Goal: Information Seeking & Learning: Learn about a topic

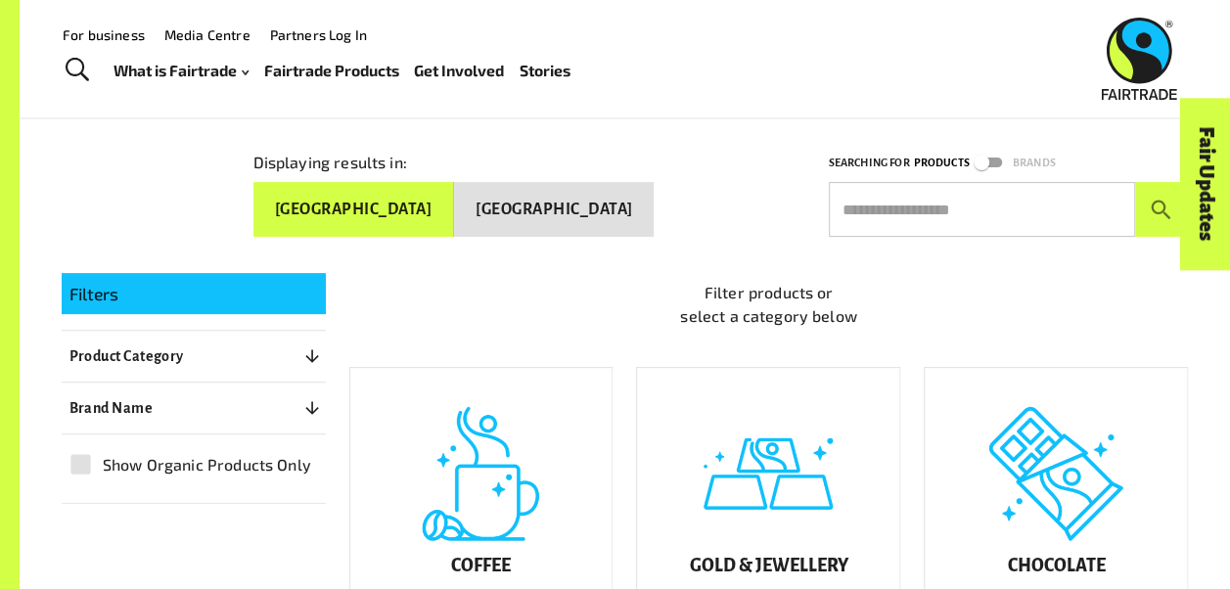
scroll to position [196, 0]
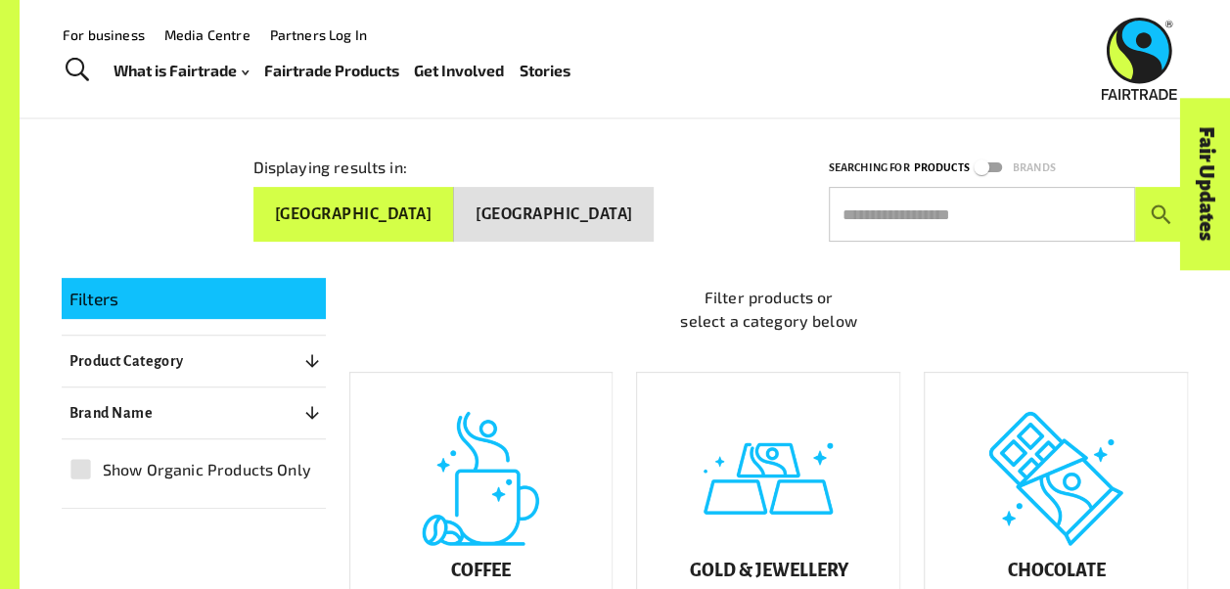
click at [949, 208] on input "text" at bounding box center [982, 214] width 306 height 55
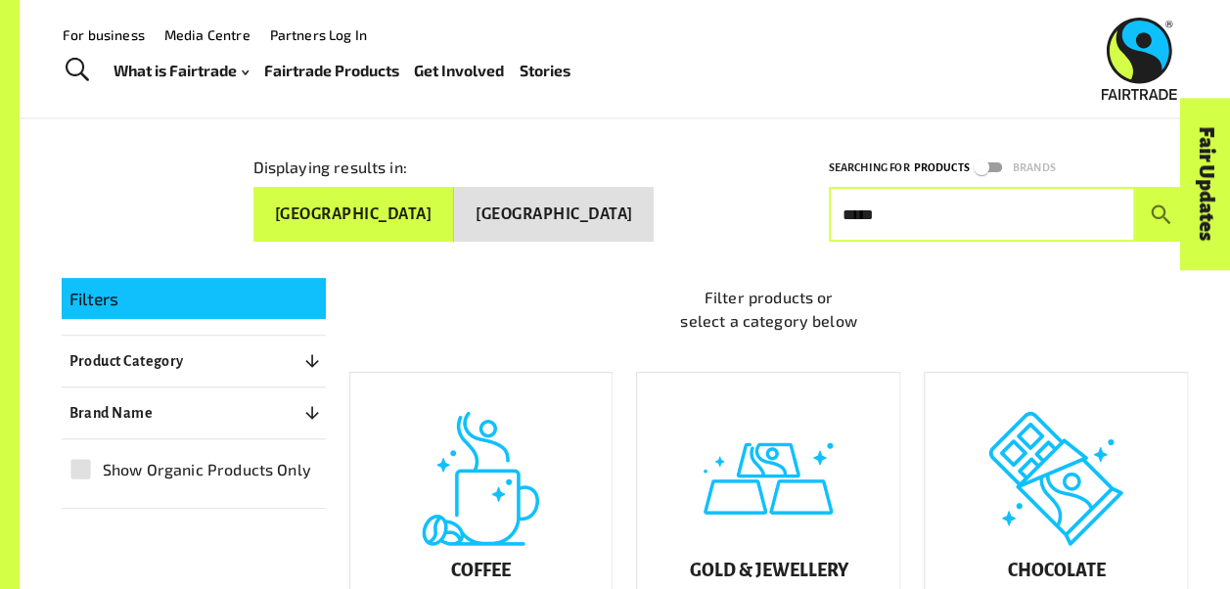
type input "*****"
click at [1135, 187] on button "submit" at bounding box center [1162, 214] width 54 height 55
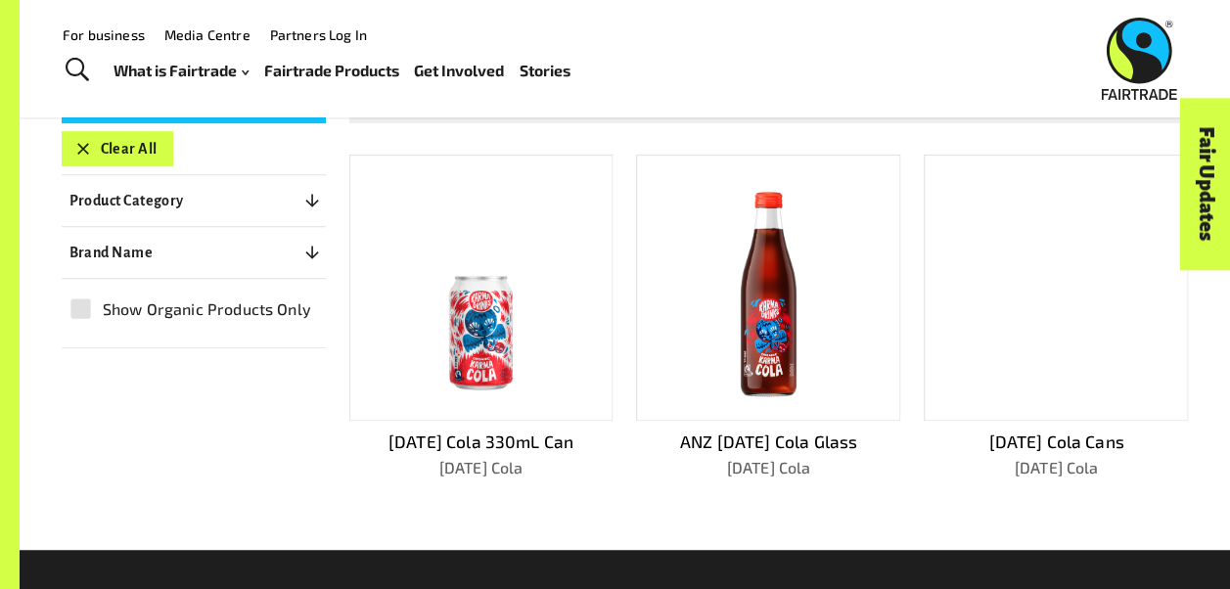
scroll to position [392, 0]
click at [475, 327] on img at bounding box center [481, 288] width 236 height 236
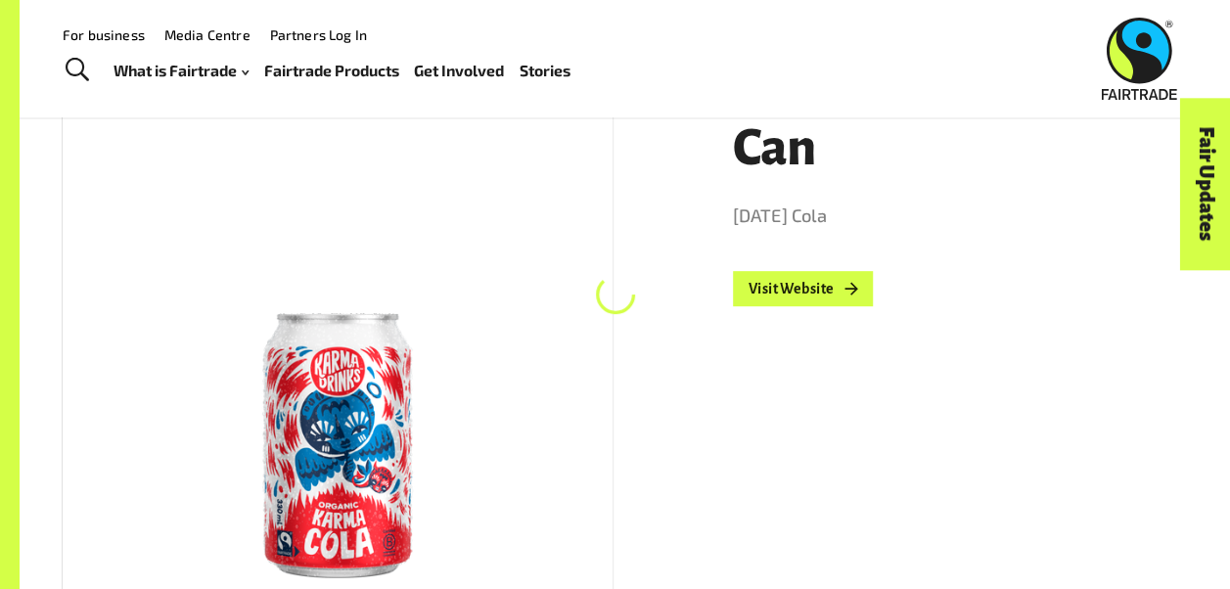
scroll to position [294, 0]
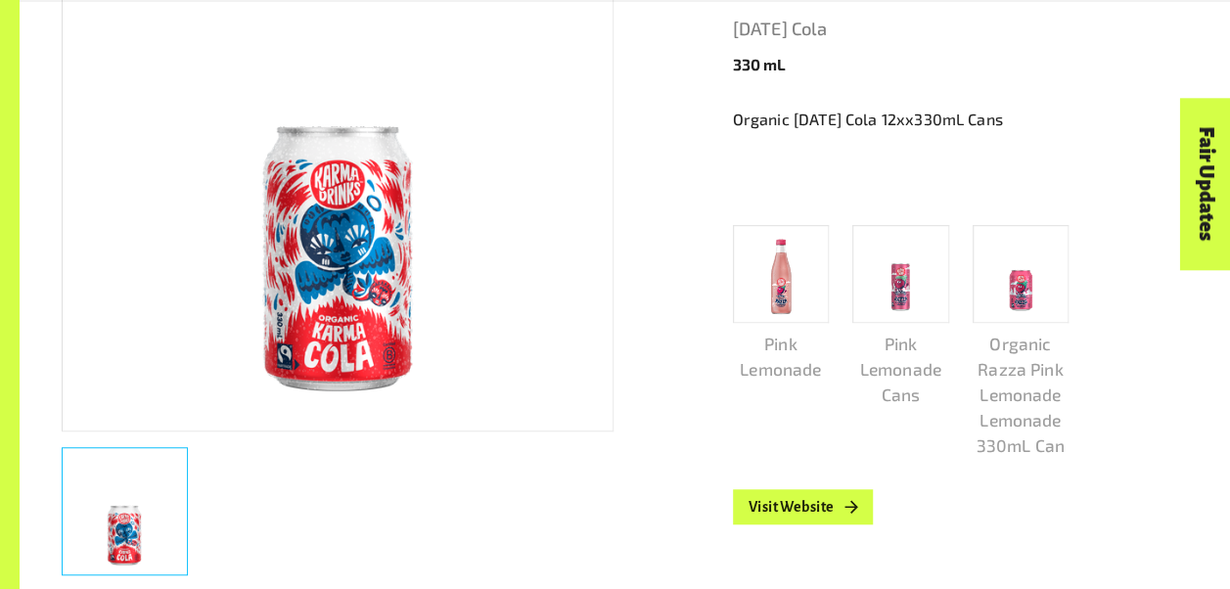
click at [899, 345] on p "Pink Lemonade Cans" at bounding box center [901, 369] width 97 height 76
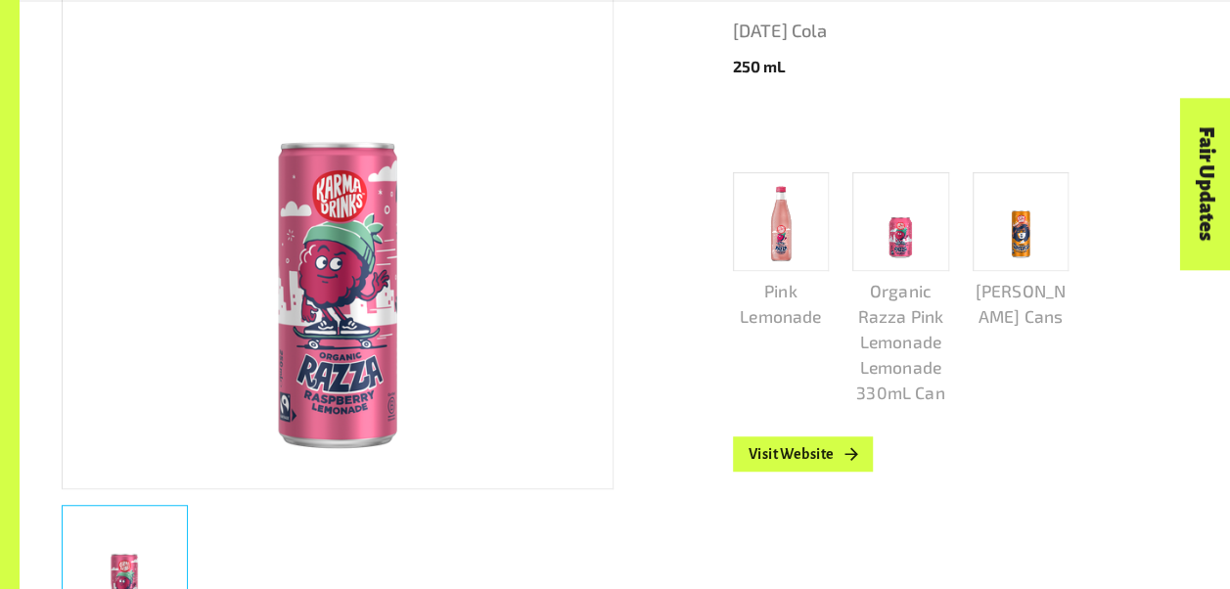
scroll to position [489, 0]
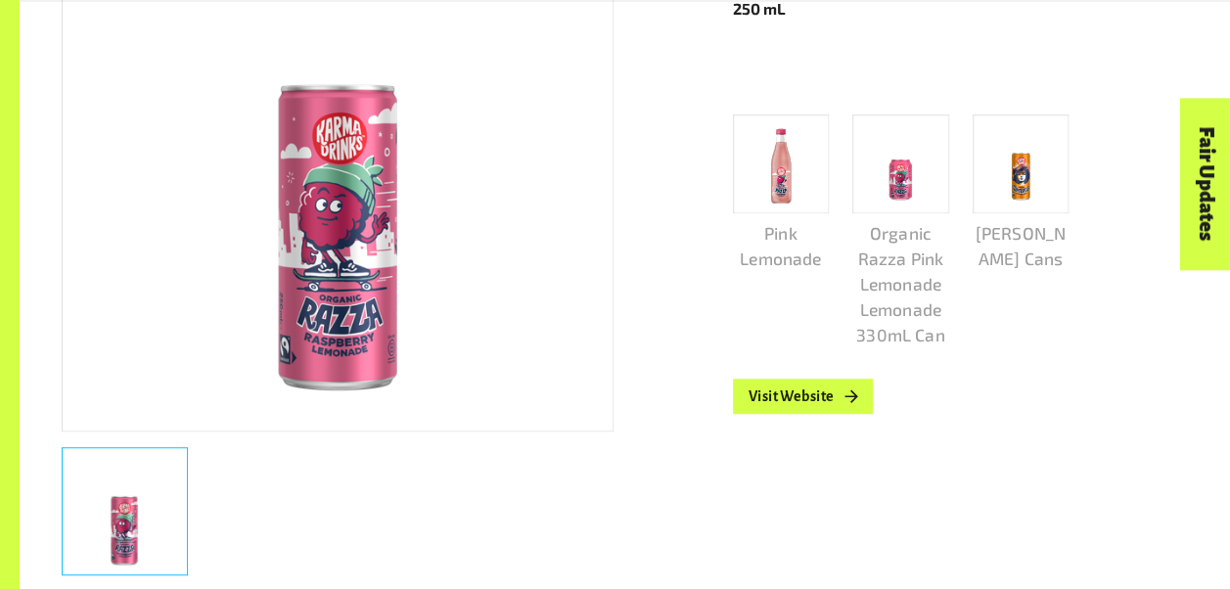
click at [1000, 223] on p "[PERSON_NAME] Cans" at bounding box center [1021, 245] width 97 height 51
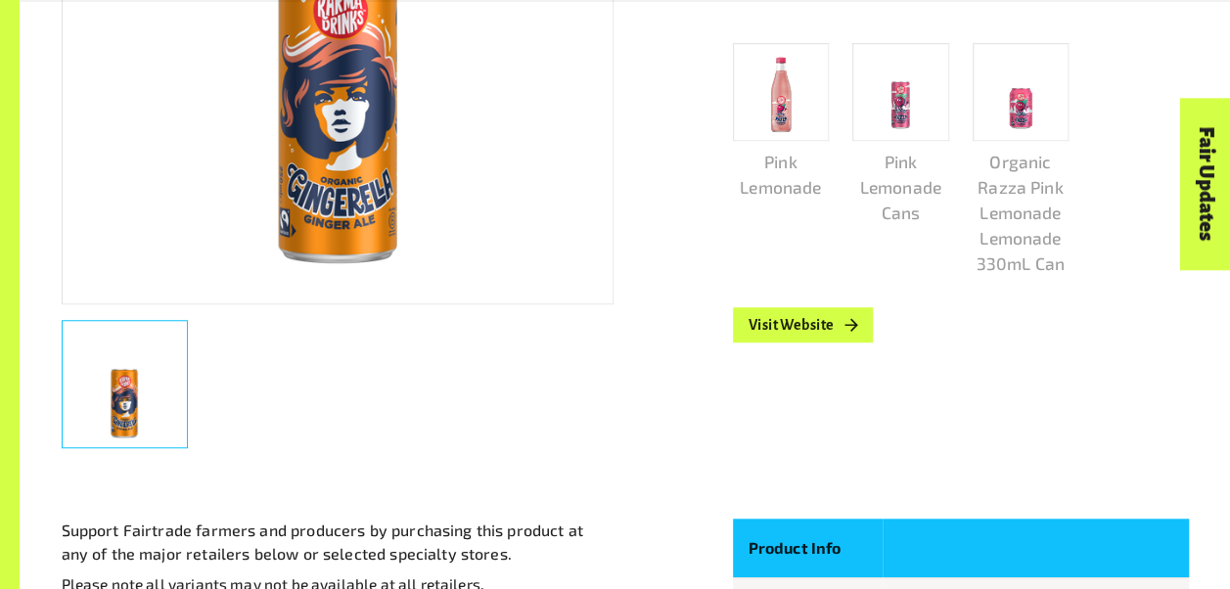
scroll to position [979, 0]
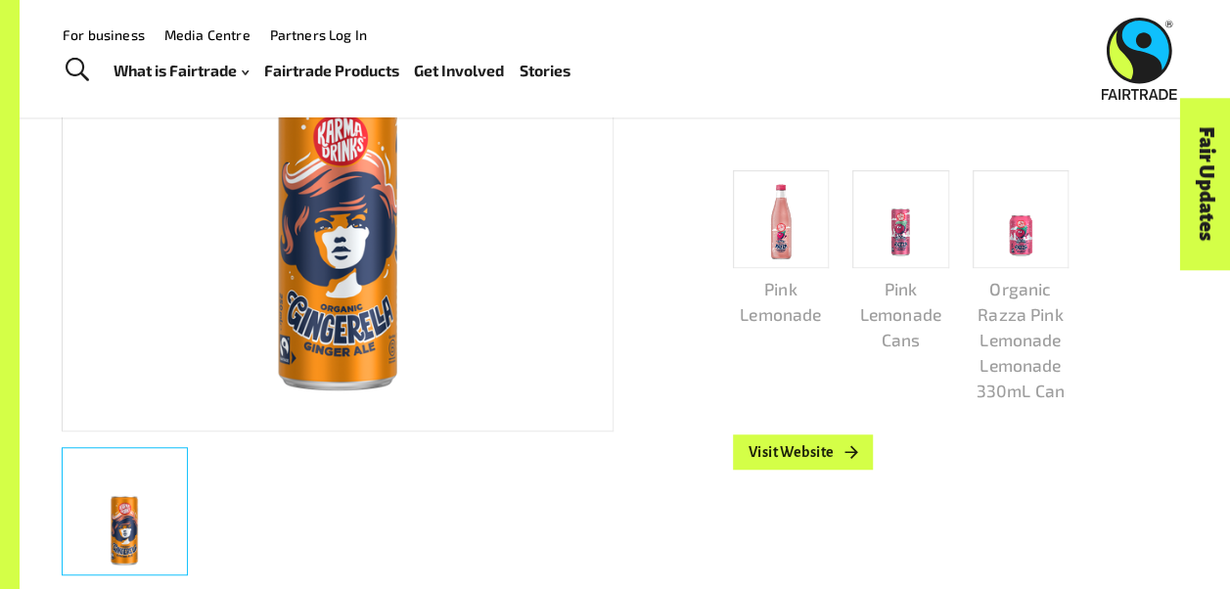
click at [775, 208] on img at bounding box center [781, 219] width 44 height 87
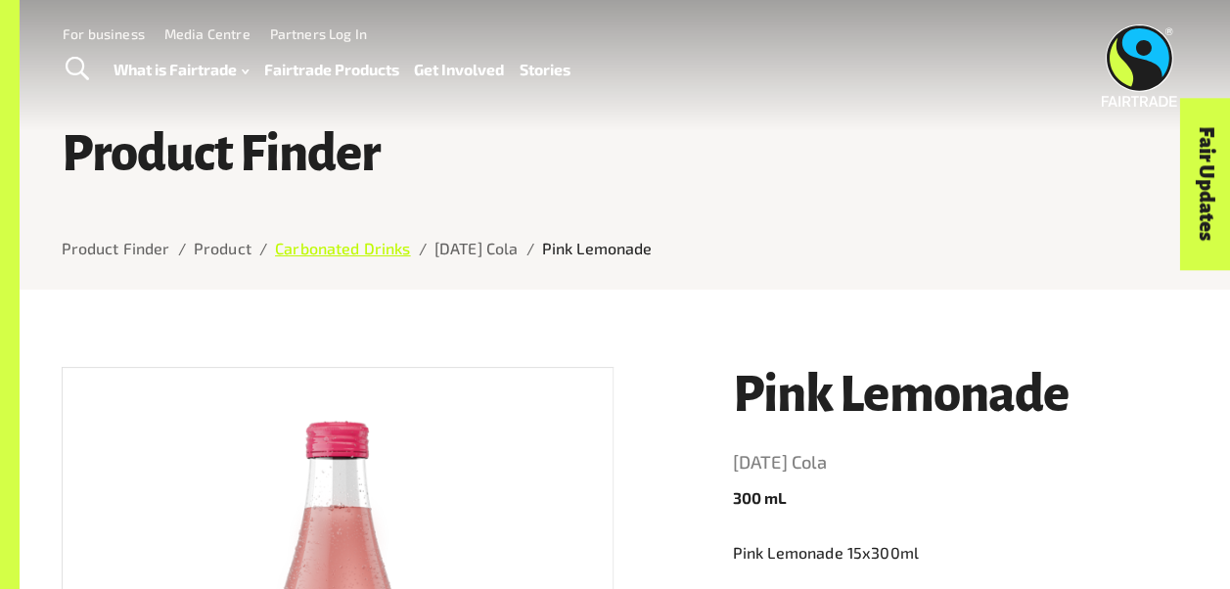
click at [367, 257] on link "Carbonated Drinks" at bounding box center [343, 248] width 136 height 19
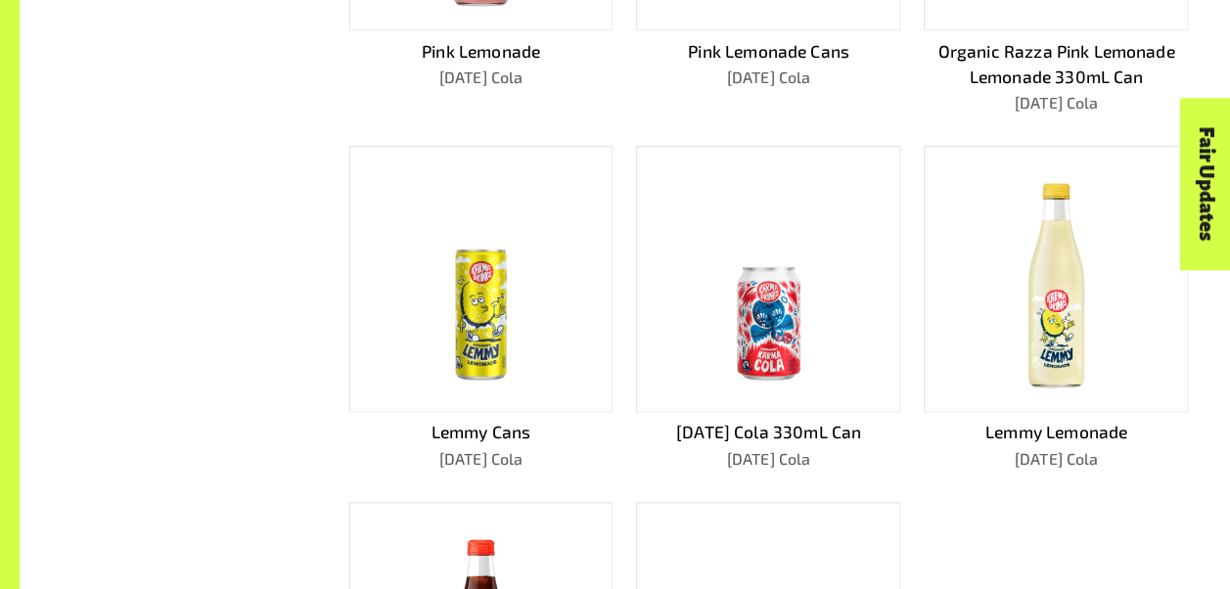
scroll to position [979, 0]
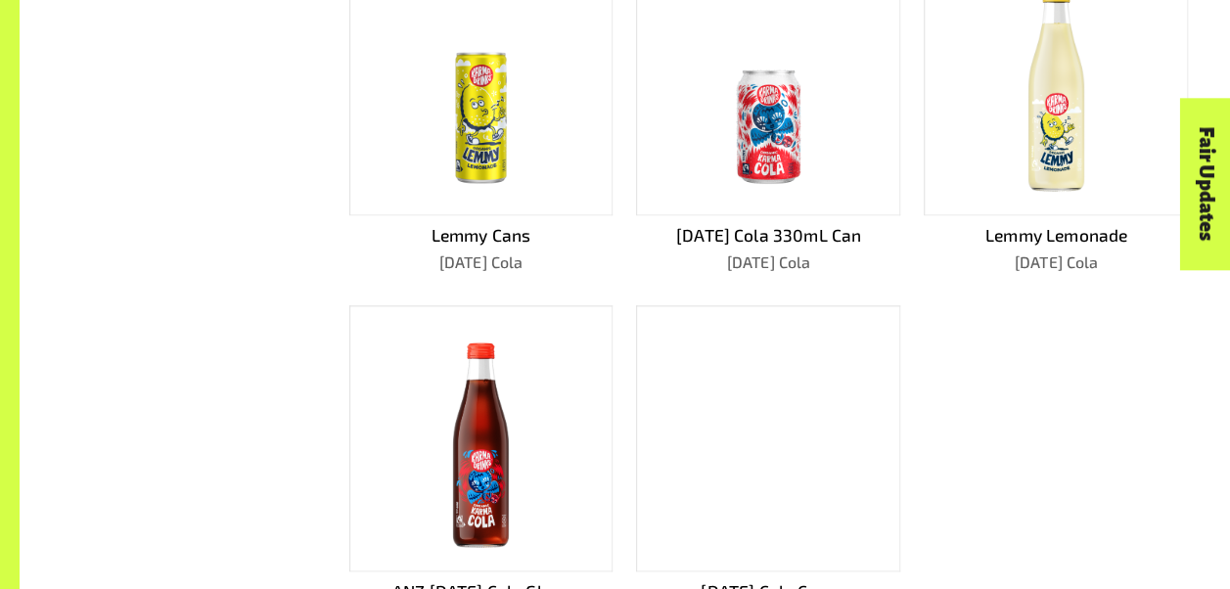
click at [486, 226] on p "Lemmy Cans" at bounding box center [481, 234] width 264 height 25
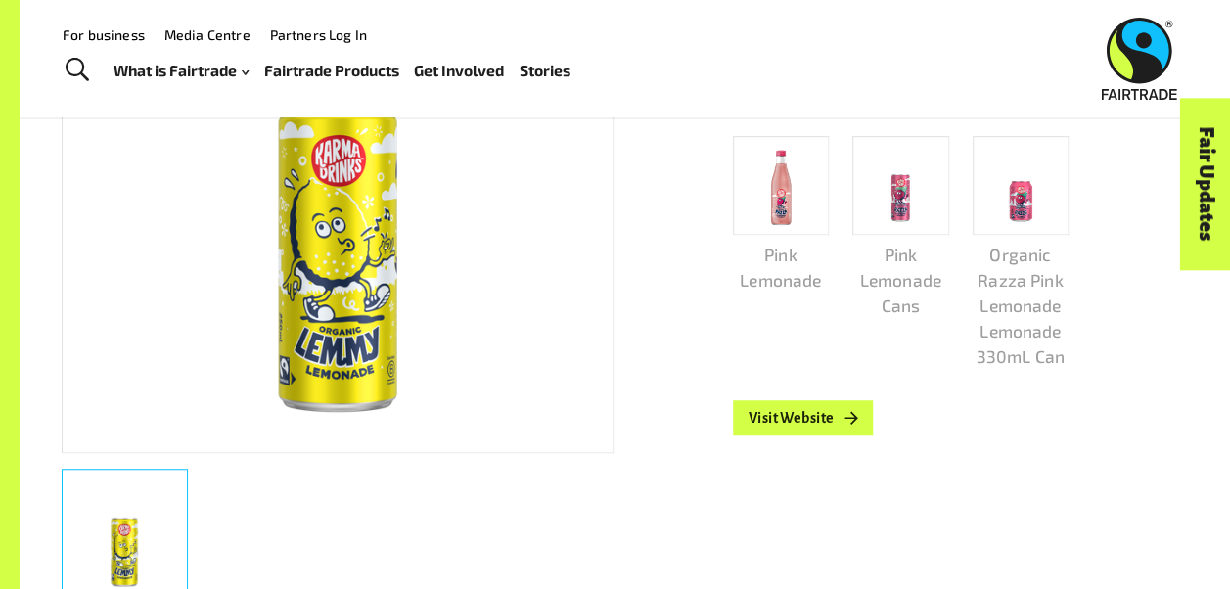
scroll to position [460, 0]
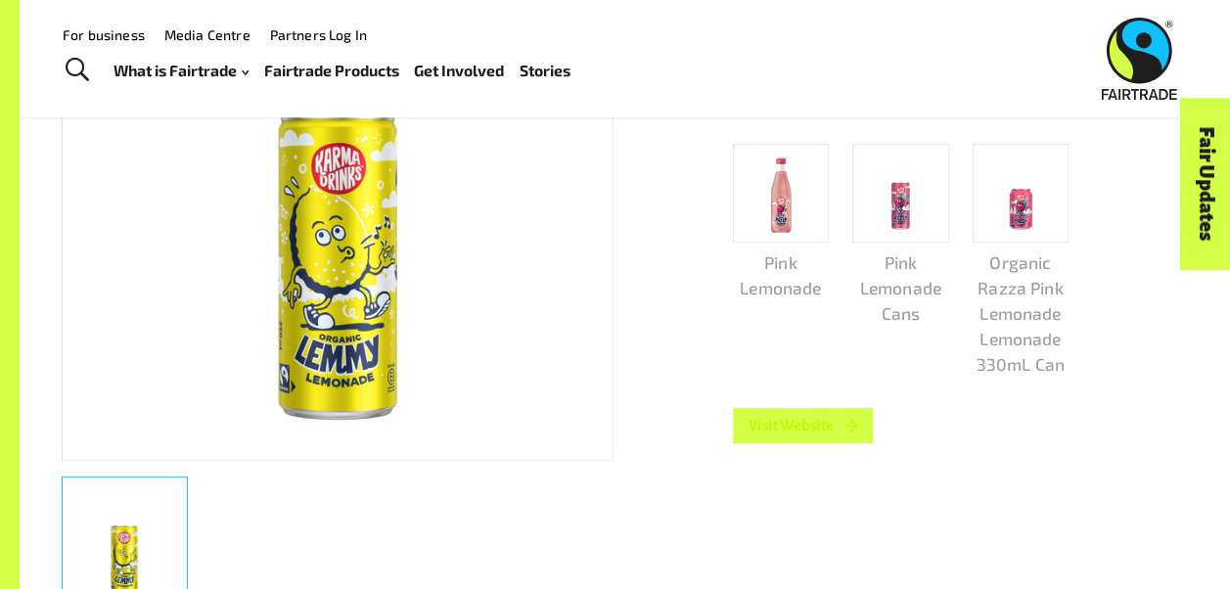
click at [783, 432] on link "Visit Website" at bounding box center [803, 425] width 141 height 35
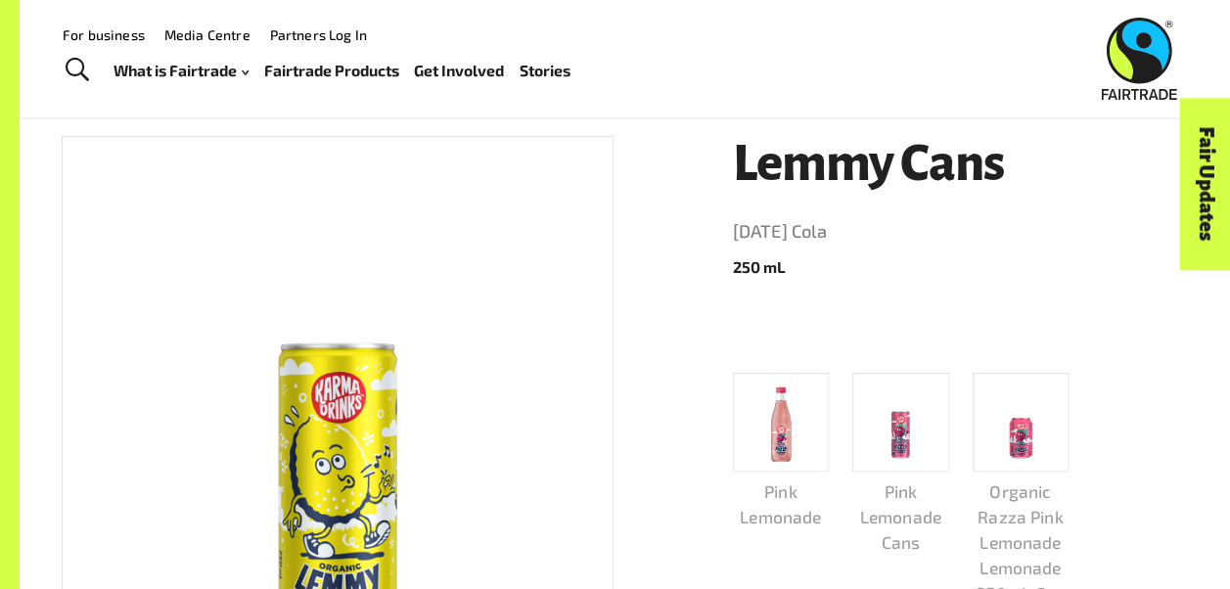
scroll to position [69, 0]
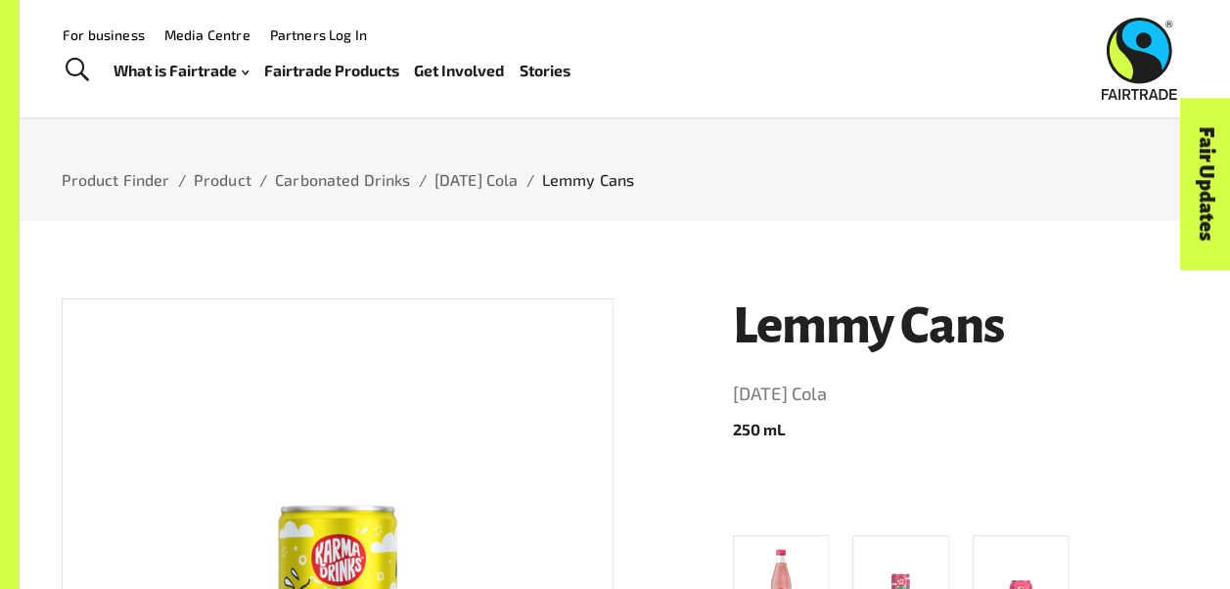
click at [349, 192] on li "Carbonated Drinks" at bounding box center [343, 179] width 136 height 23
click at [368, 184] on link "Carbonated Drinks" at bounding box center [343, 179] width 136 height 19
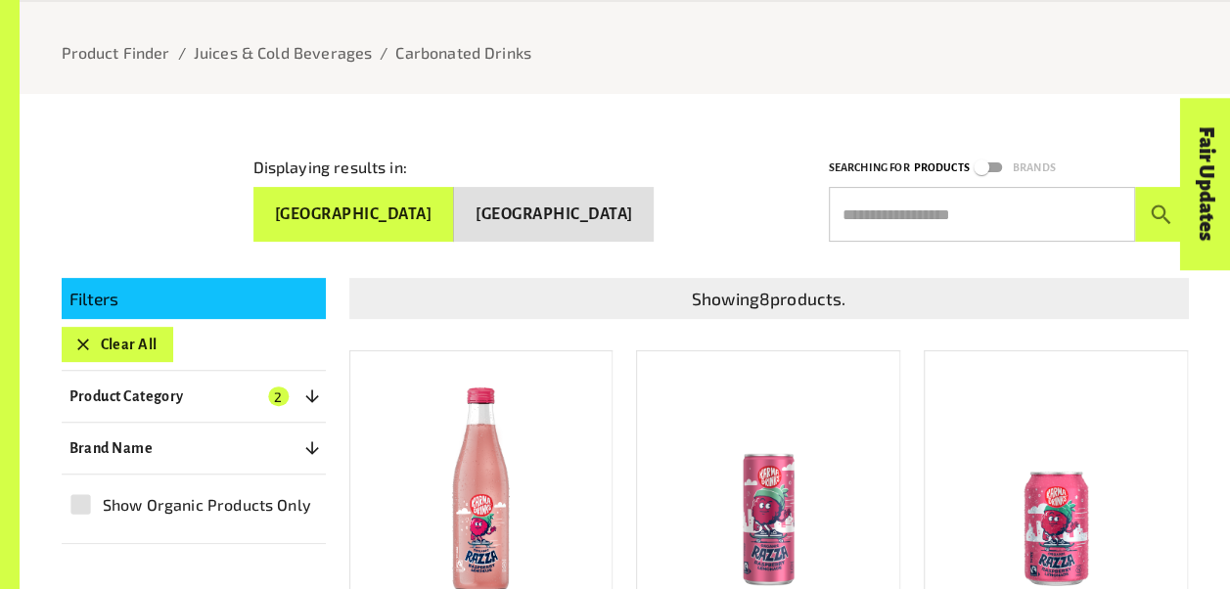
scroll to position [294, 0]
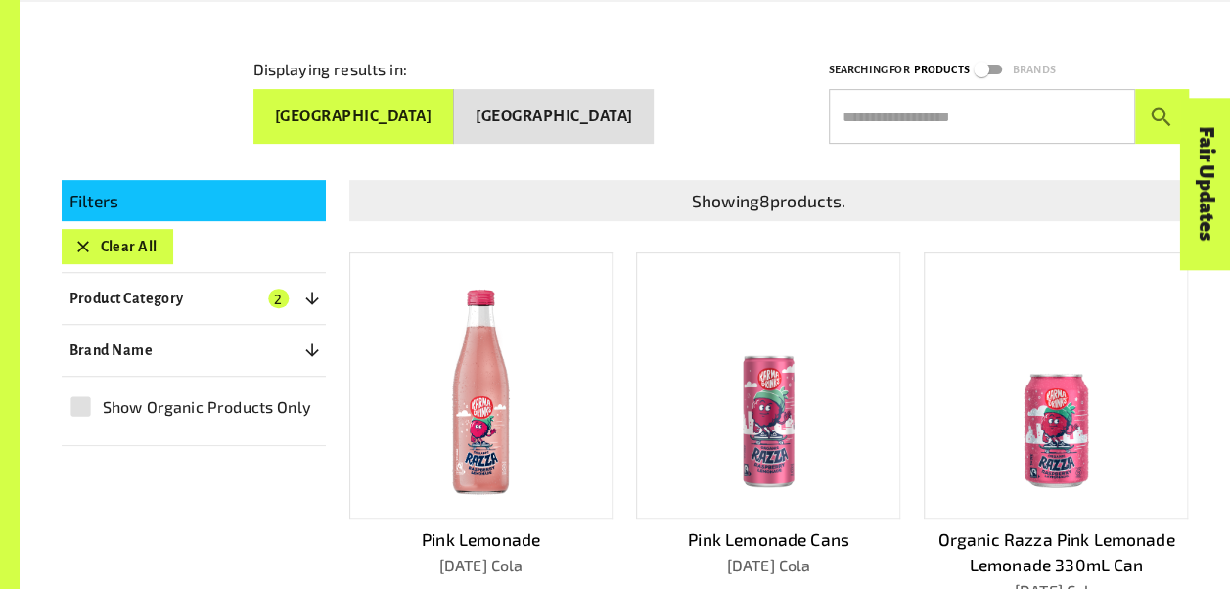
click at [744, 380] on img at bounding box center [769, 386] width 236 height 236
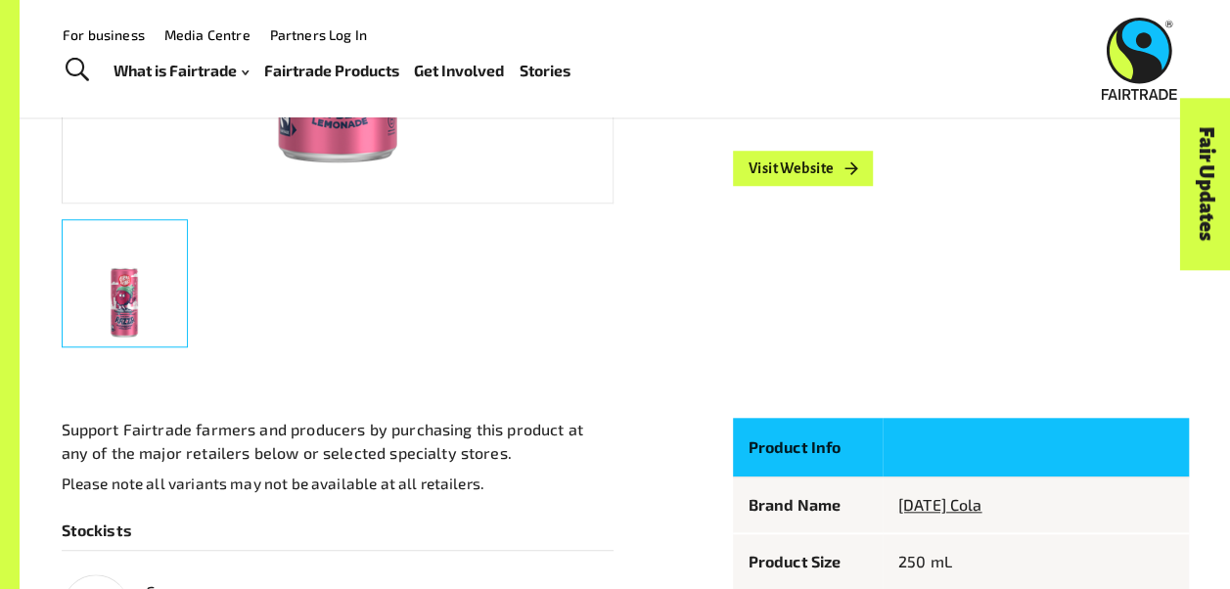
scroll to position [489, 0]
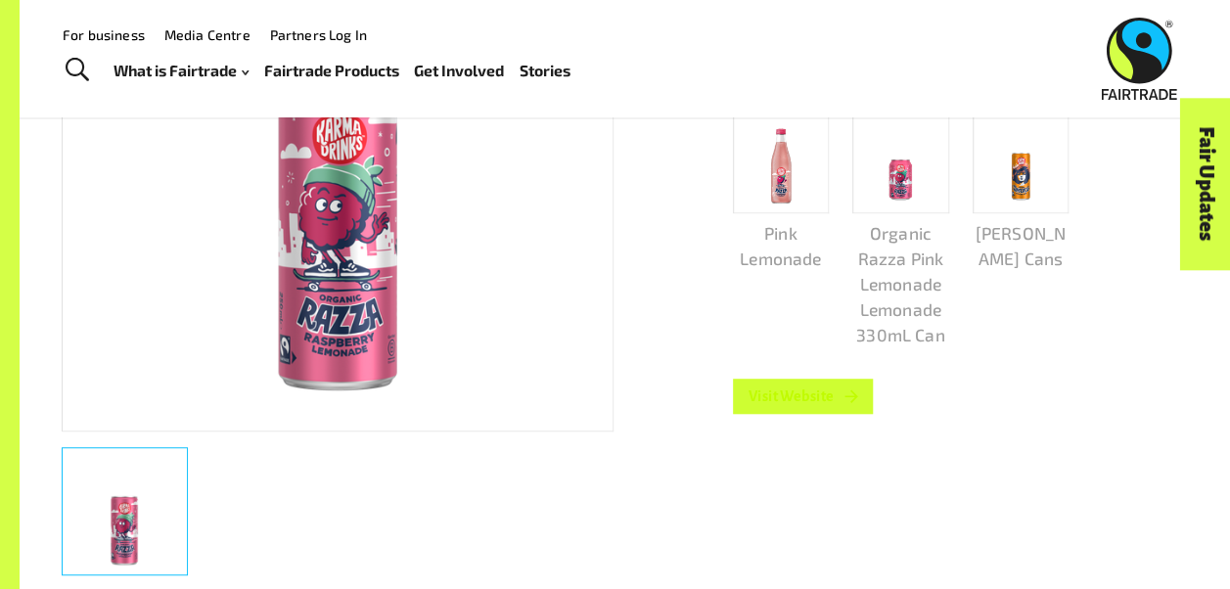
click at [785, 408] on link "Visit Website" at bounding box center [803, 396] width 141 height 35
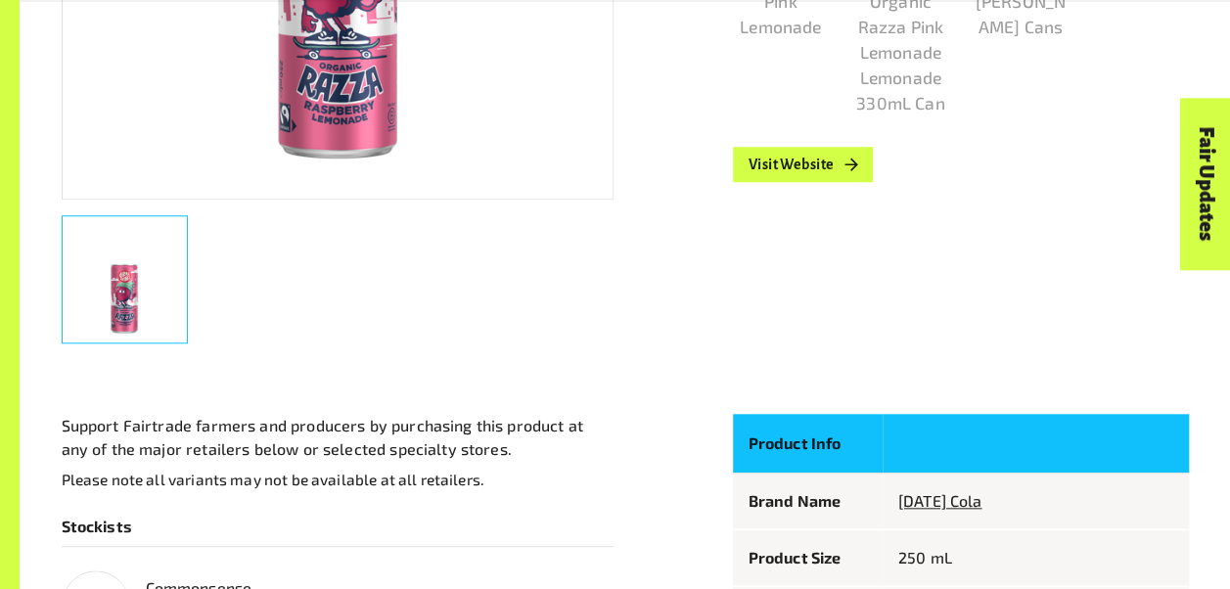
scroll to position [881, 0]
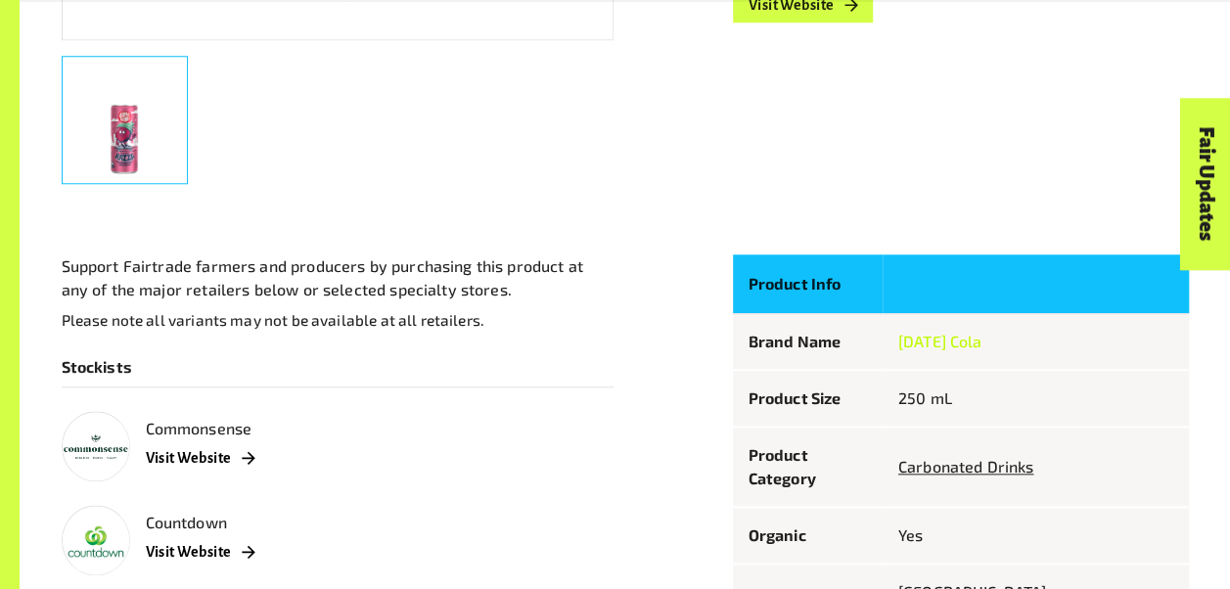
click at [970, 341] on link "[DATE] Cola" at bounding box center [941, 341] width 84 height 19
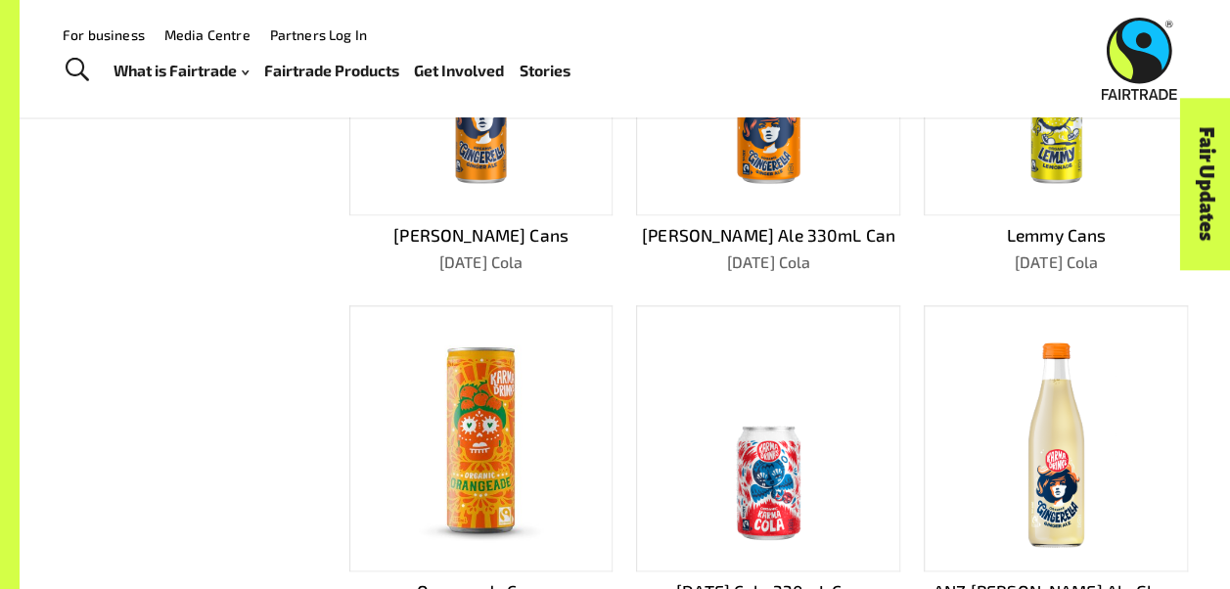
click at [741, 181] on img at bounding box center [769, 83] width 236 height 236
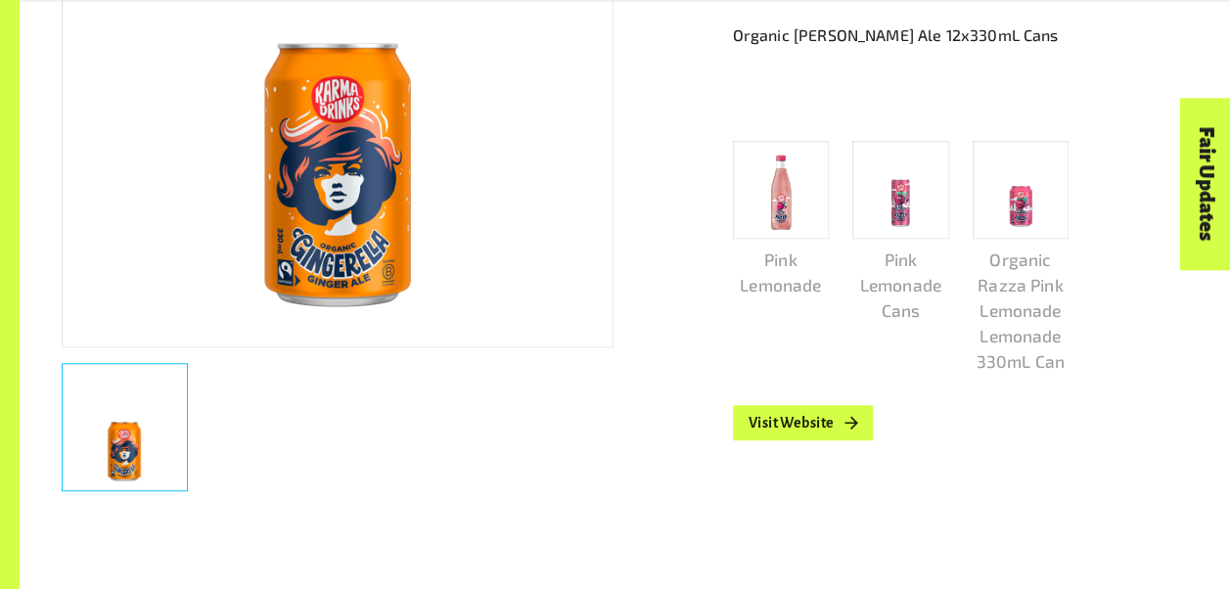
scroll to position [783, 0]
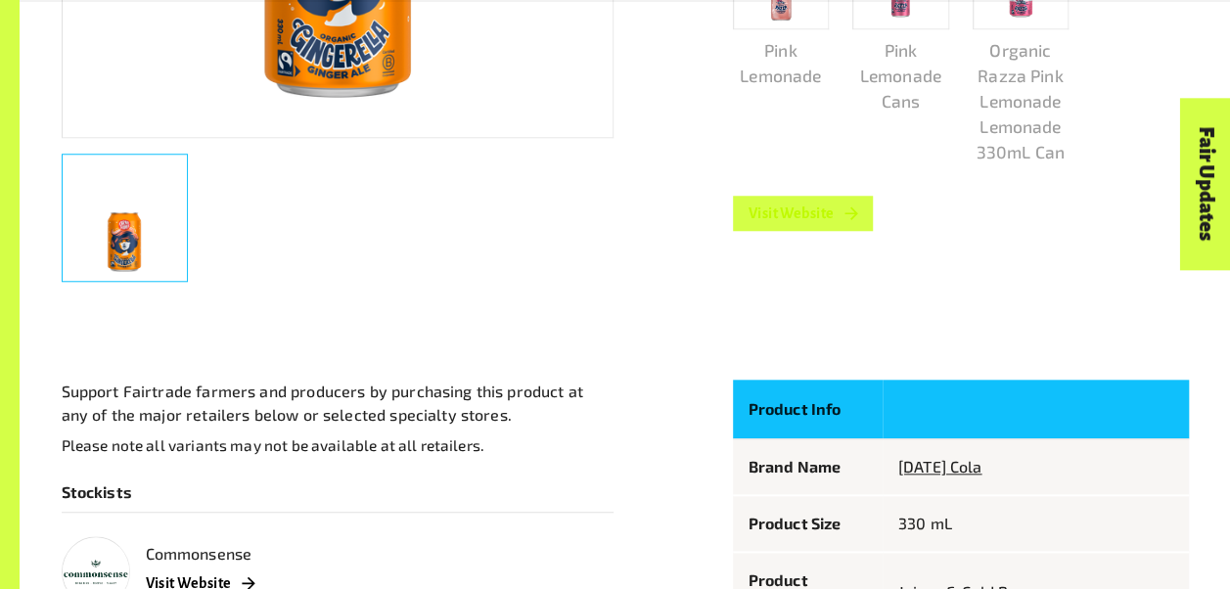
click at [788, 215] on link "Visit Website" at bounding box center [803, 213] width 141 height 35
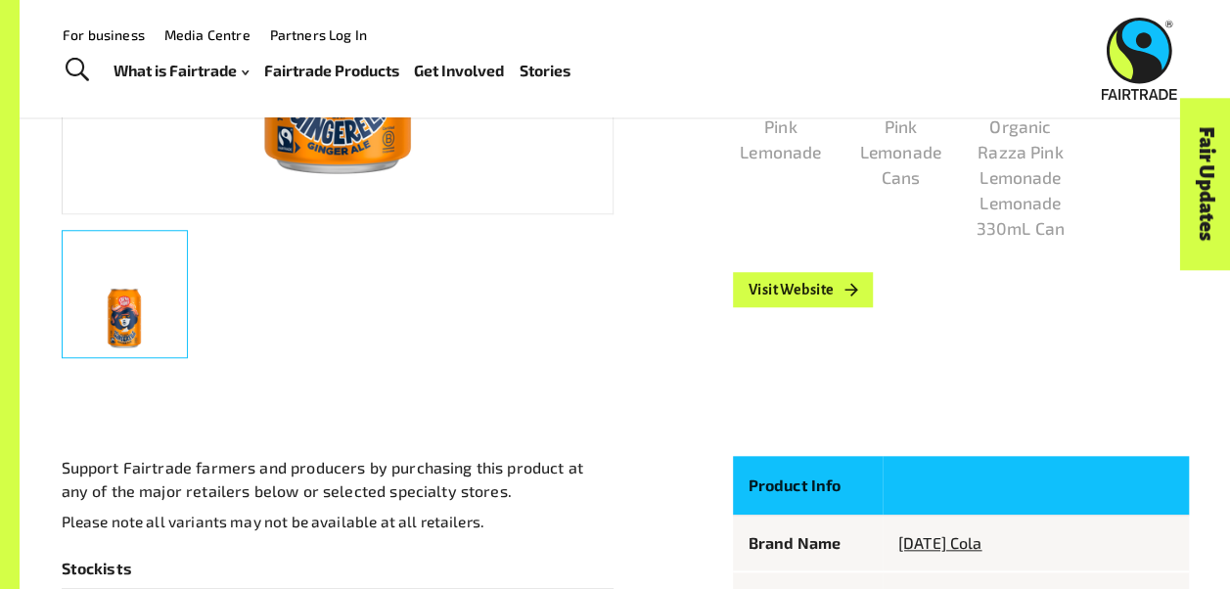
scroll to position [489, 0]
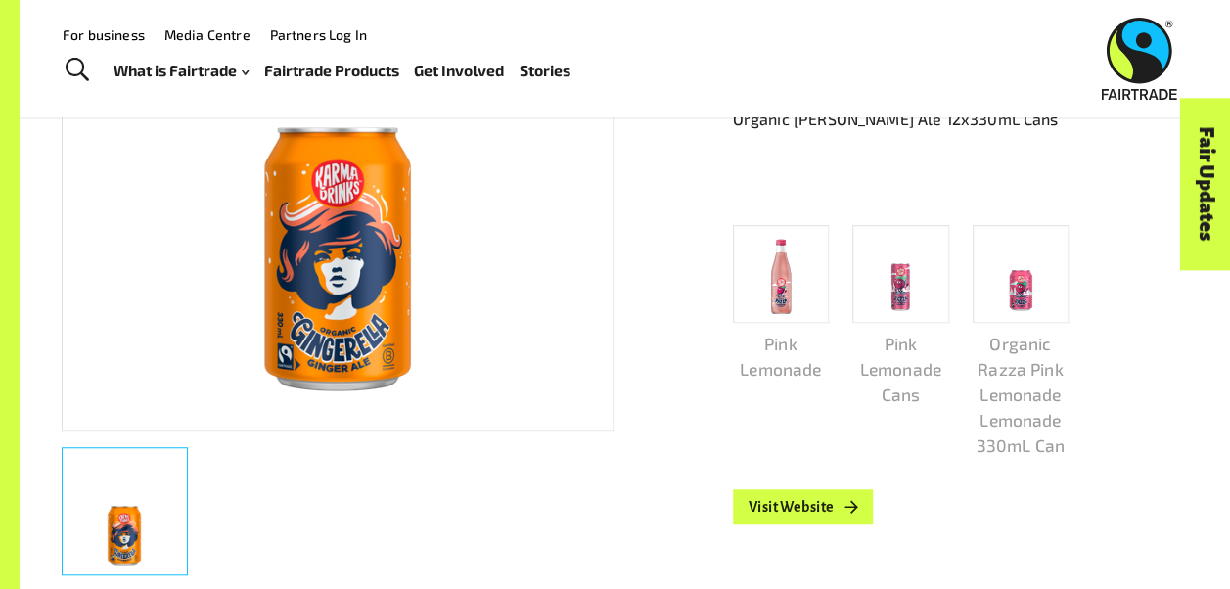
drag, startPoint x: 374, startPoint y: 229, endPoint x: 812, endPoint y: 322, distance: 448.3
click at [375, 229] on img at bounding box center [338, 155] width 550 height 550
click at [819, 324] on div at bounding box center [781, 274] width 97 height 99
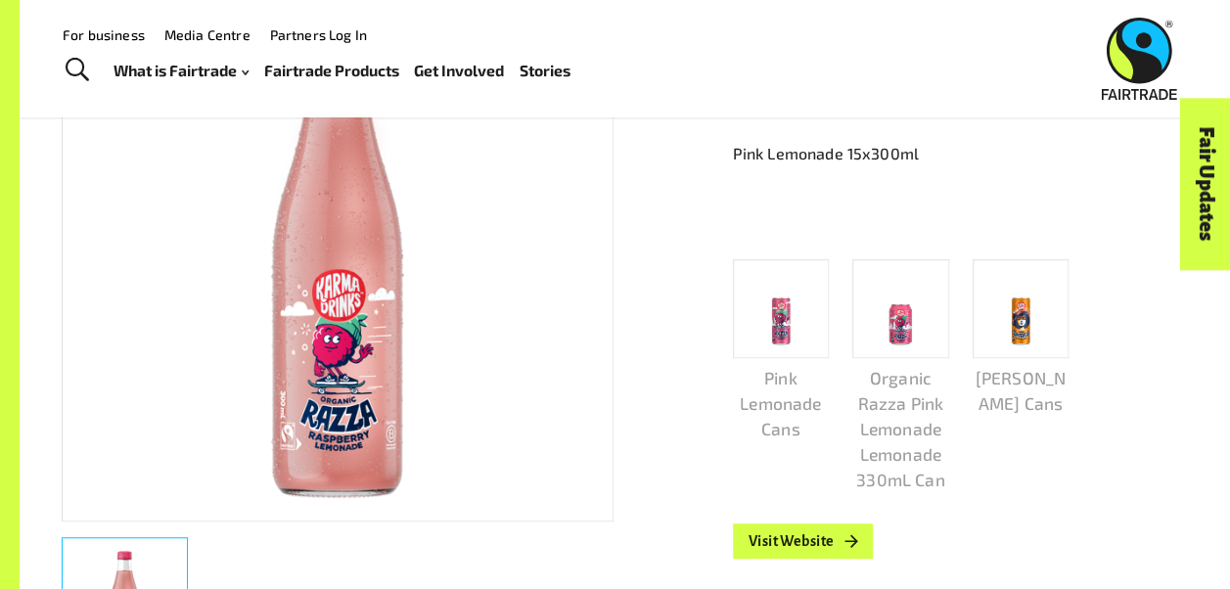
scroll to position [685, 0]
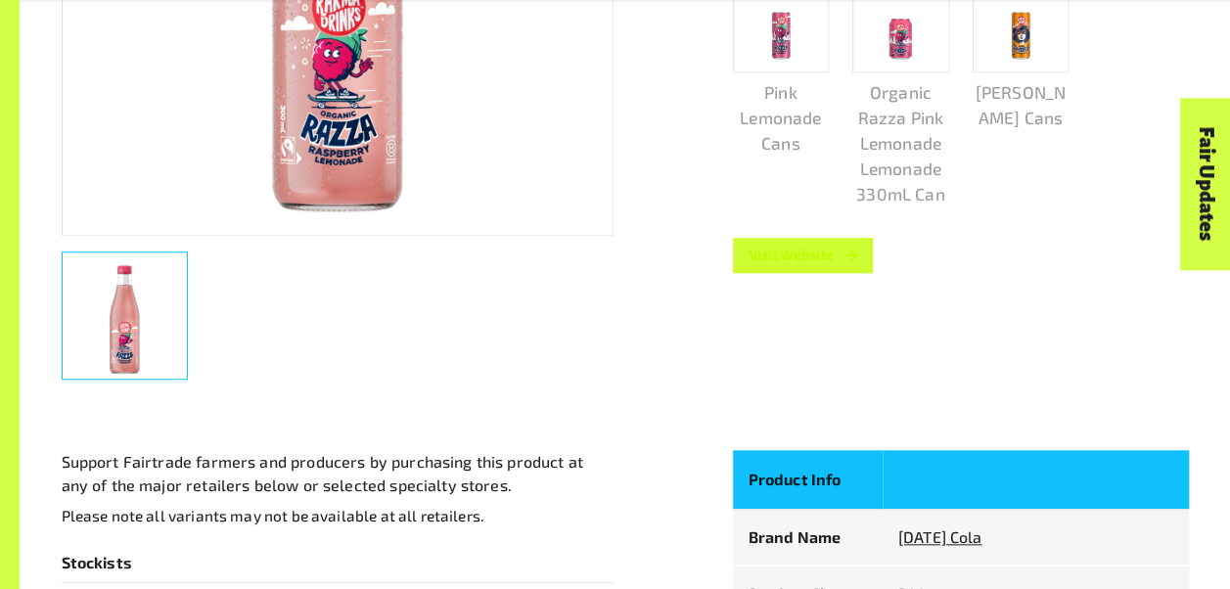
click at [814, 263] on link "Visit Website" at bounding box center [803, 255] width 141 height 35
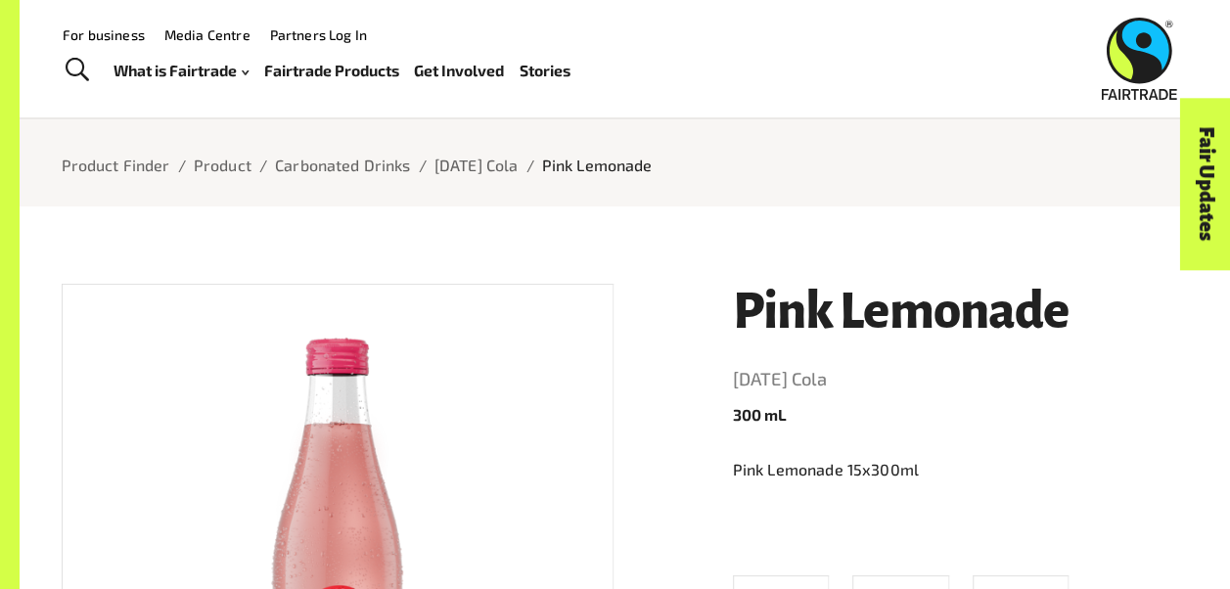
scroll to position [0, 0]
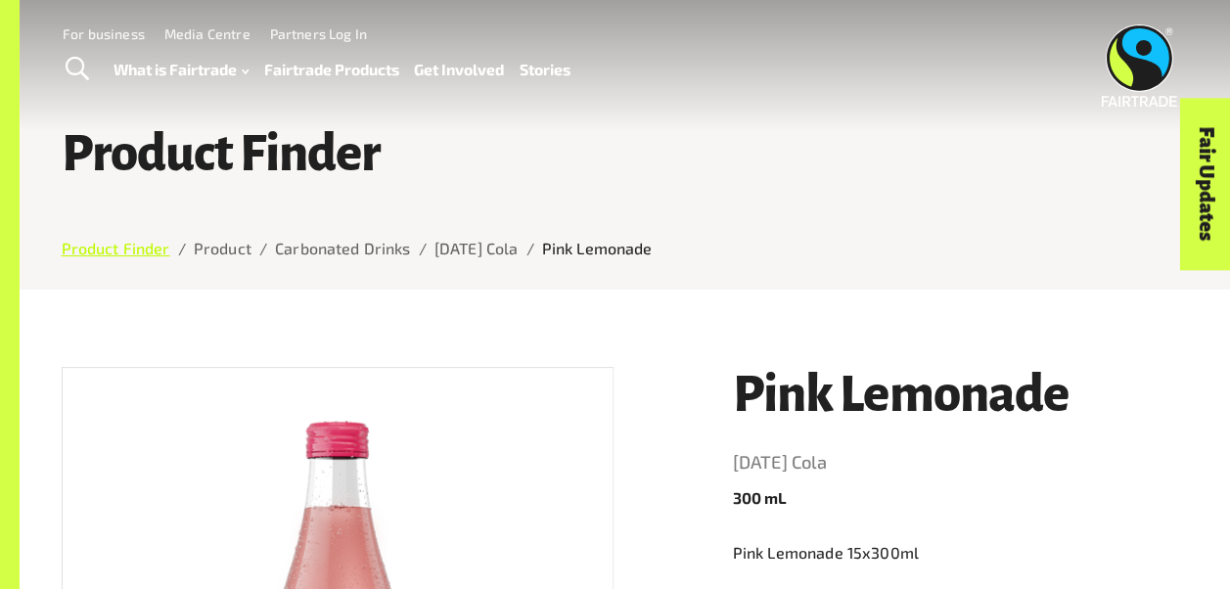
click at [126, 249] on link "Product Finder" at bounding box center [116, 248] width 109 height 19
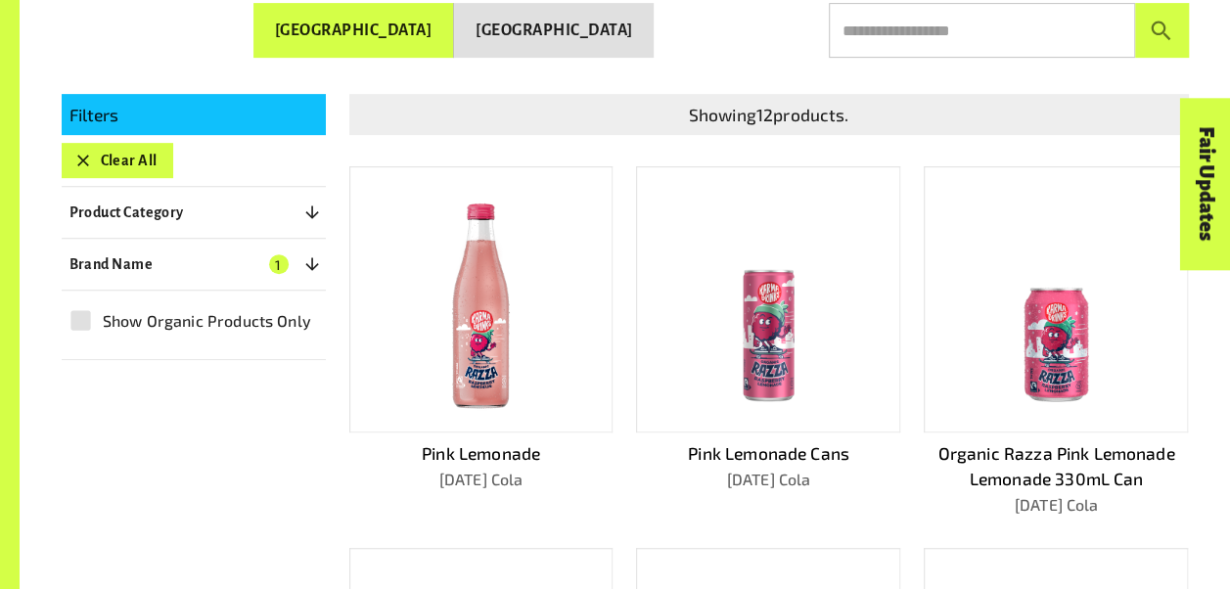
scroll to position [390, 0]
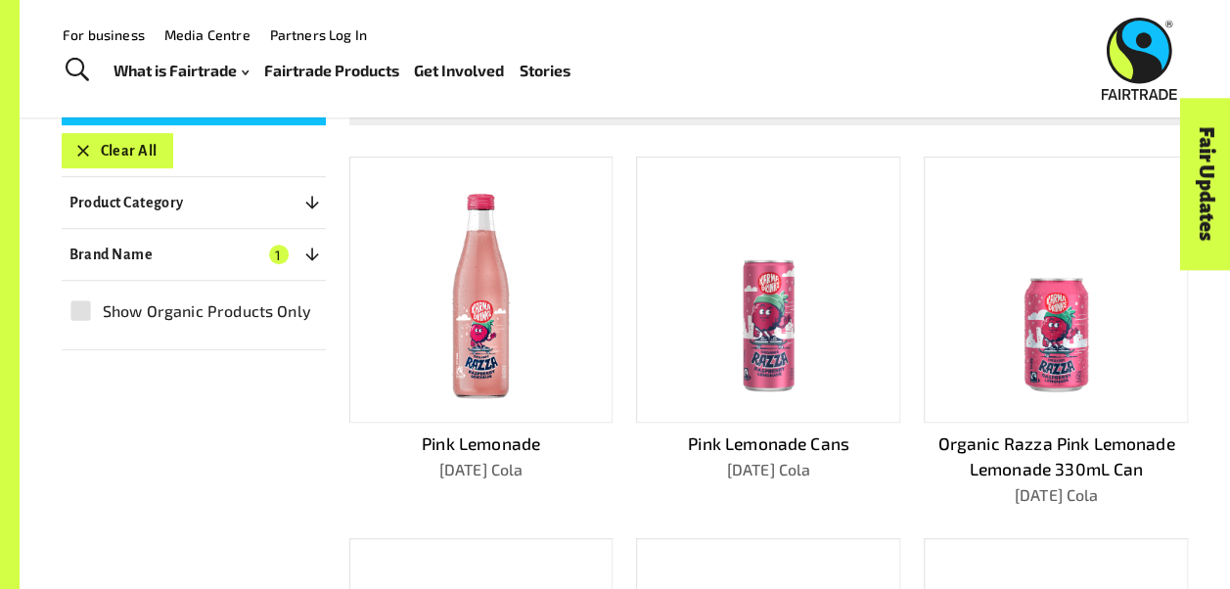
drag, startPoint x: 123, startPoint y: 153, endPoint x: 151, endPoint y: 219, distance: 72.0
click at [121, 155] on button "Clear All" at bounding box center [118, 150] width 112 height 35
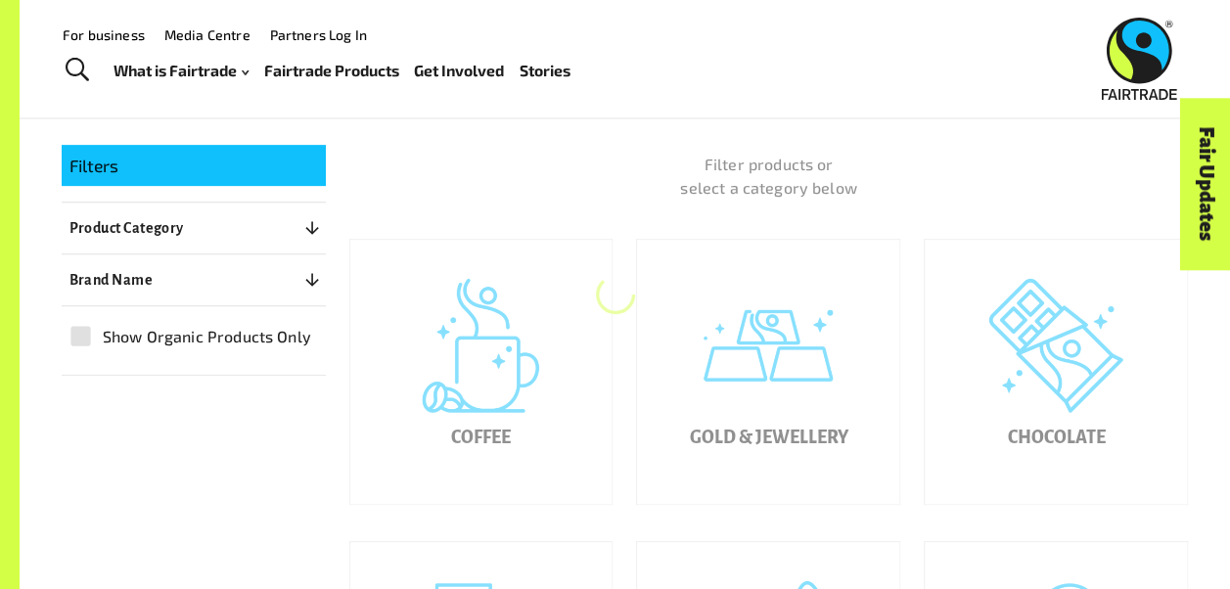
scroll to position [294, 0]
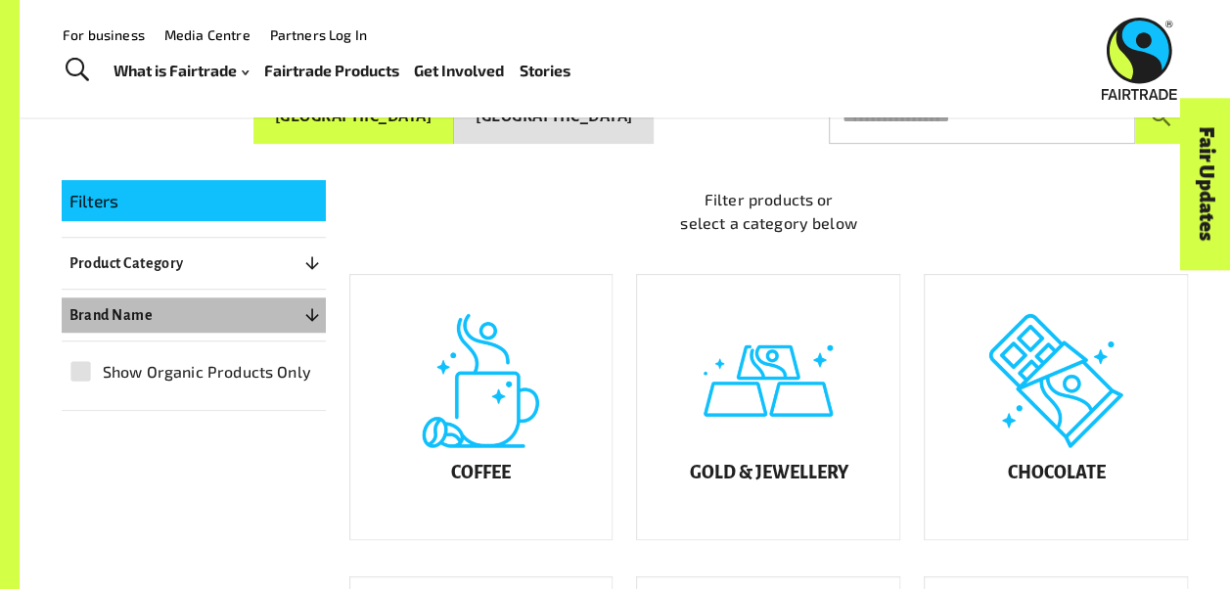
click at [130, 313] on p "Brand Name" at bounding box center [111, 314] width 84 height 23
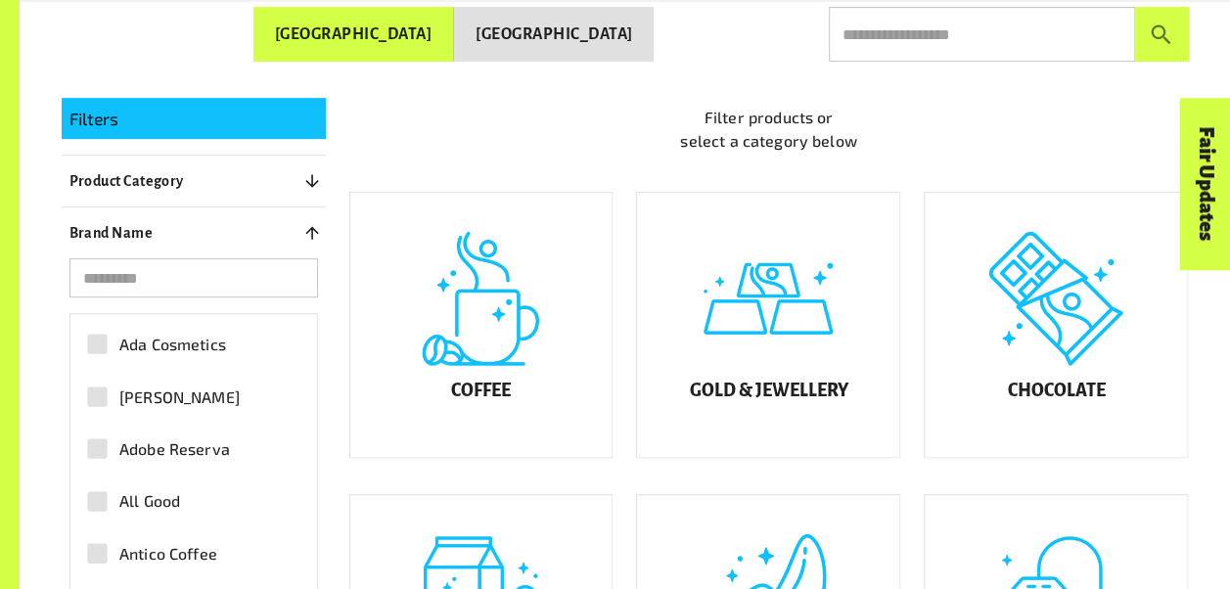
scroll to position [489, 0]
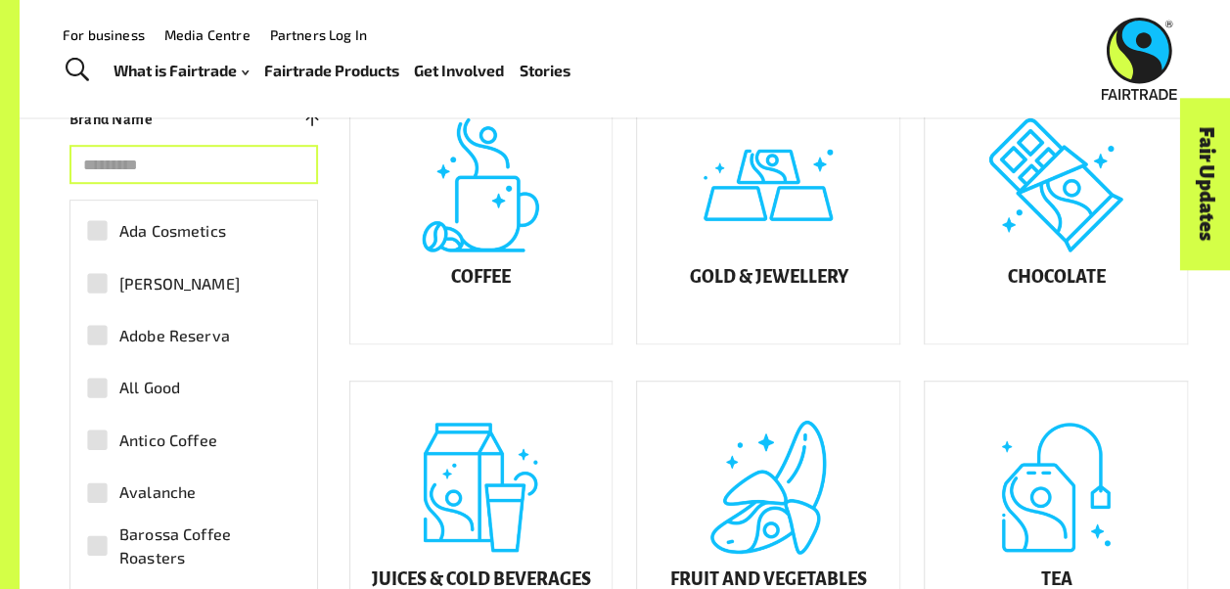
click at [173, 145] on input "search" at bounding box center [193, 164] width 249 height 39
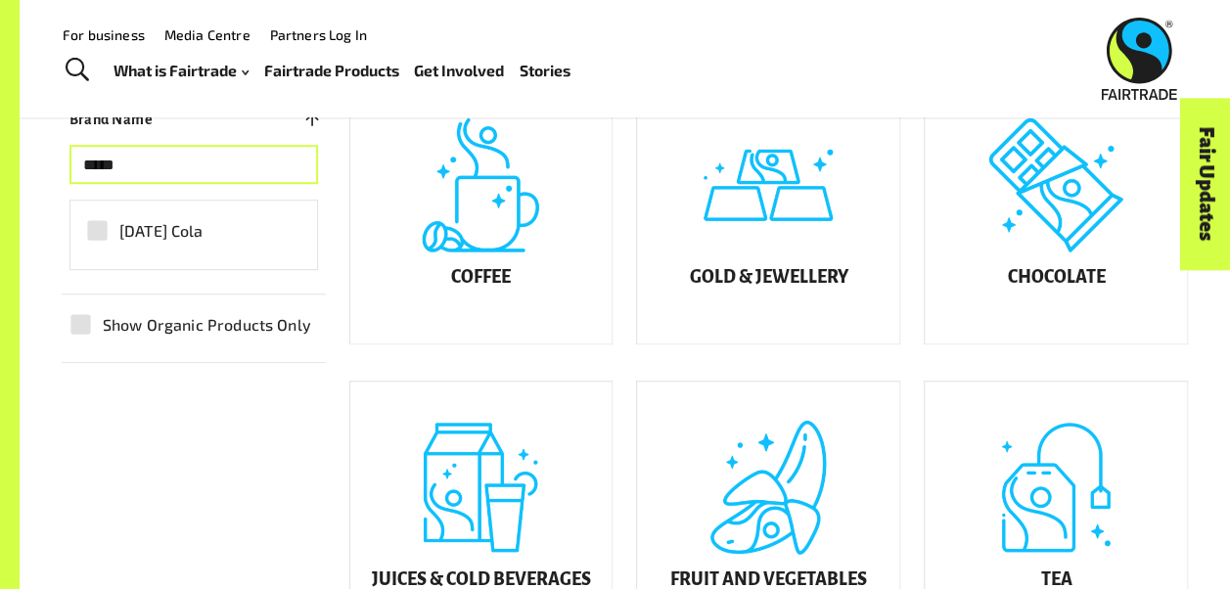
type input "*****"
drag, startPoint x: 148, startPoint y: 231, endPoint x: 178, endPoint y: 270, distance: 49.5
click at [149, 233] on span "[DATE] Cola" at bounding box center [161, 230] width 84 height 23
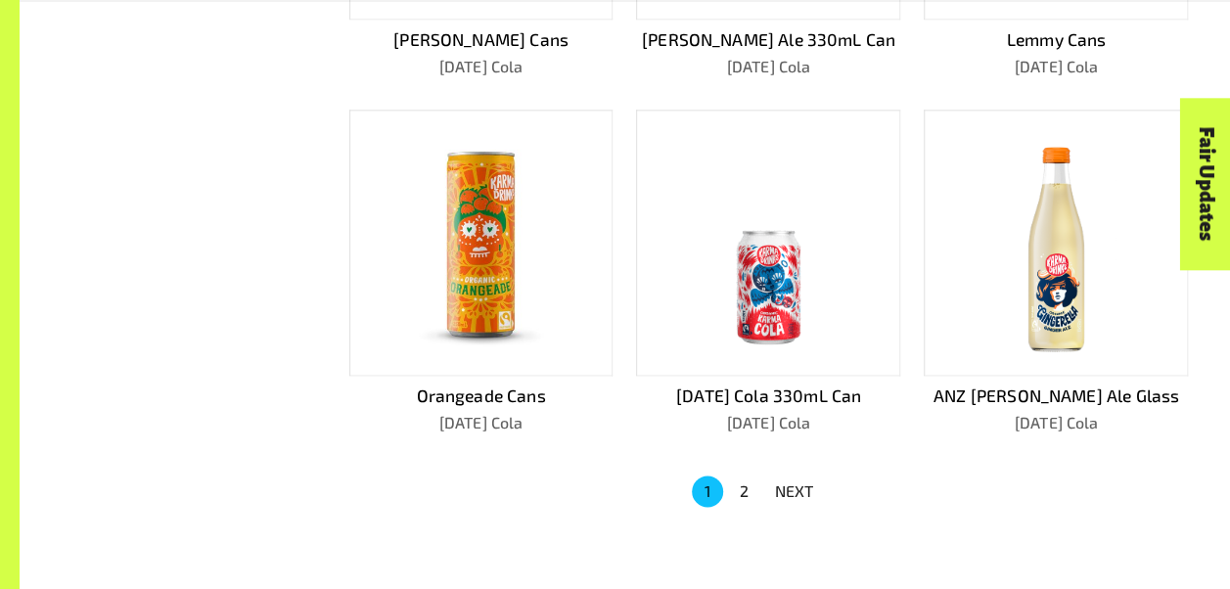
scroll to position [1529, 0]
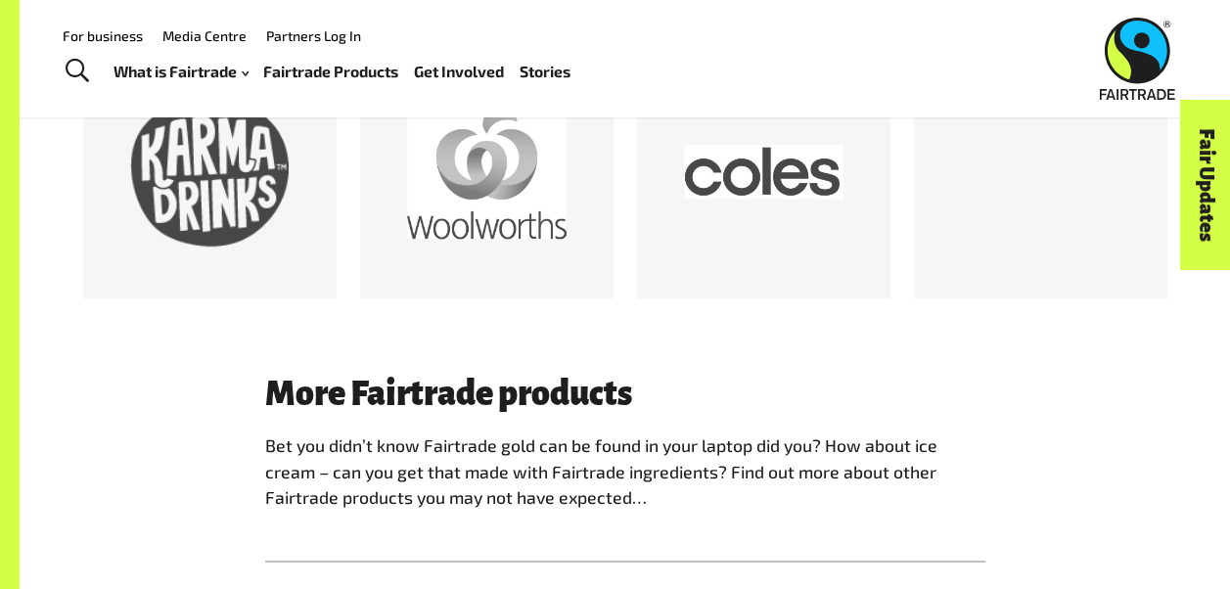
scroll to position [881, 0]
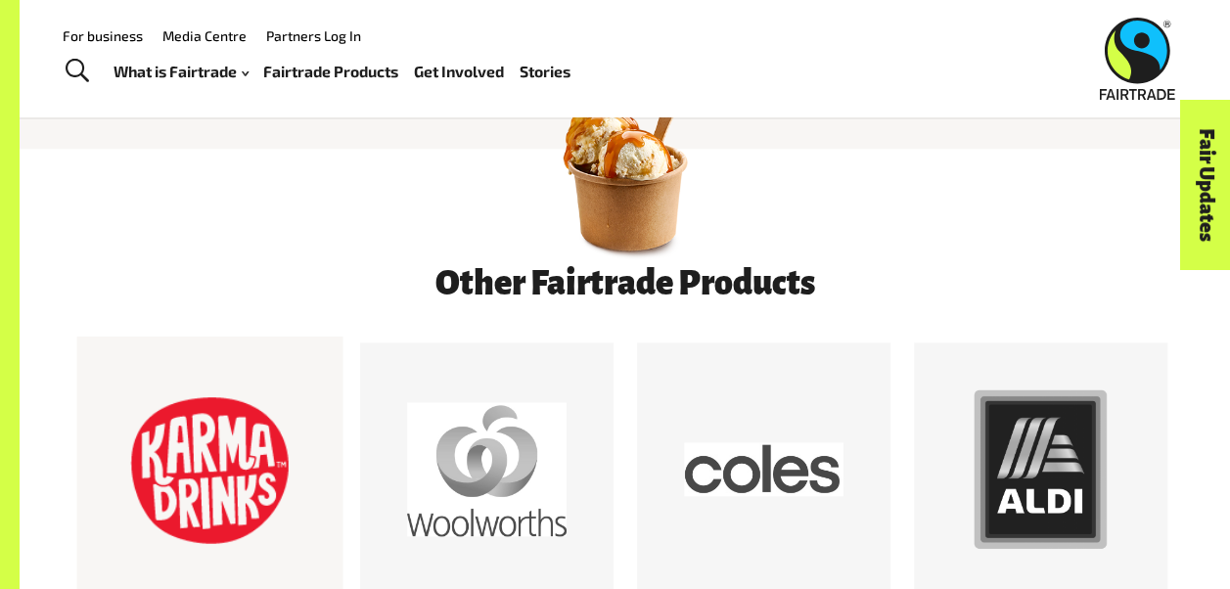
click at [214, 458] on div at bounding box center [210, 471] width 160 height 160
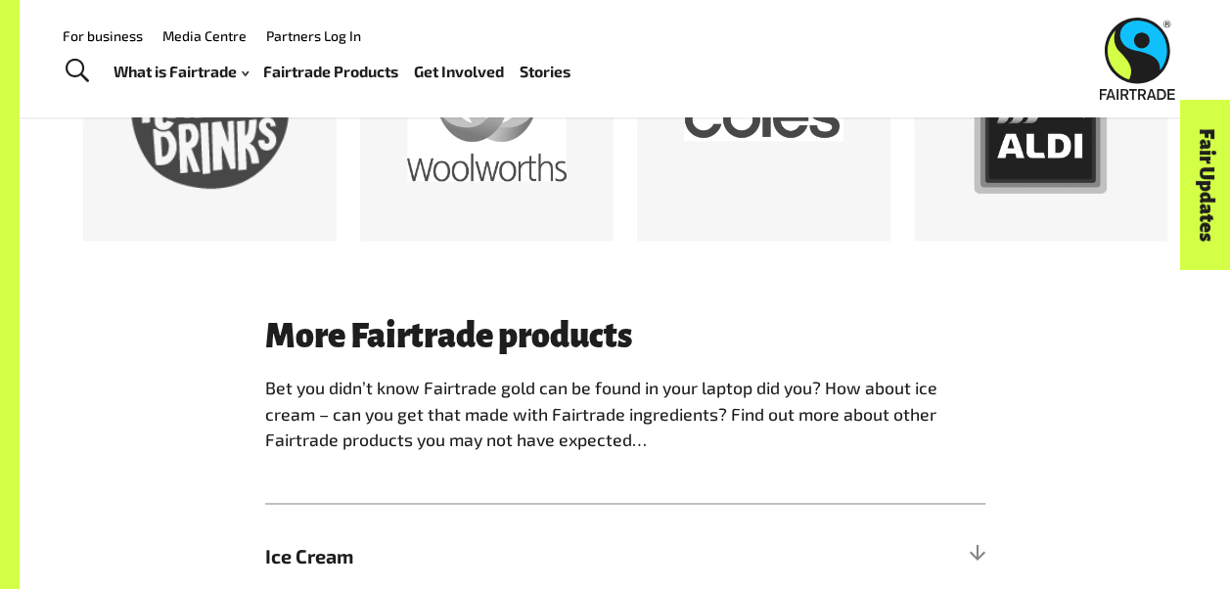
scroll to position [979, 0]
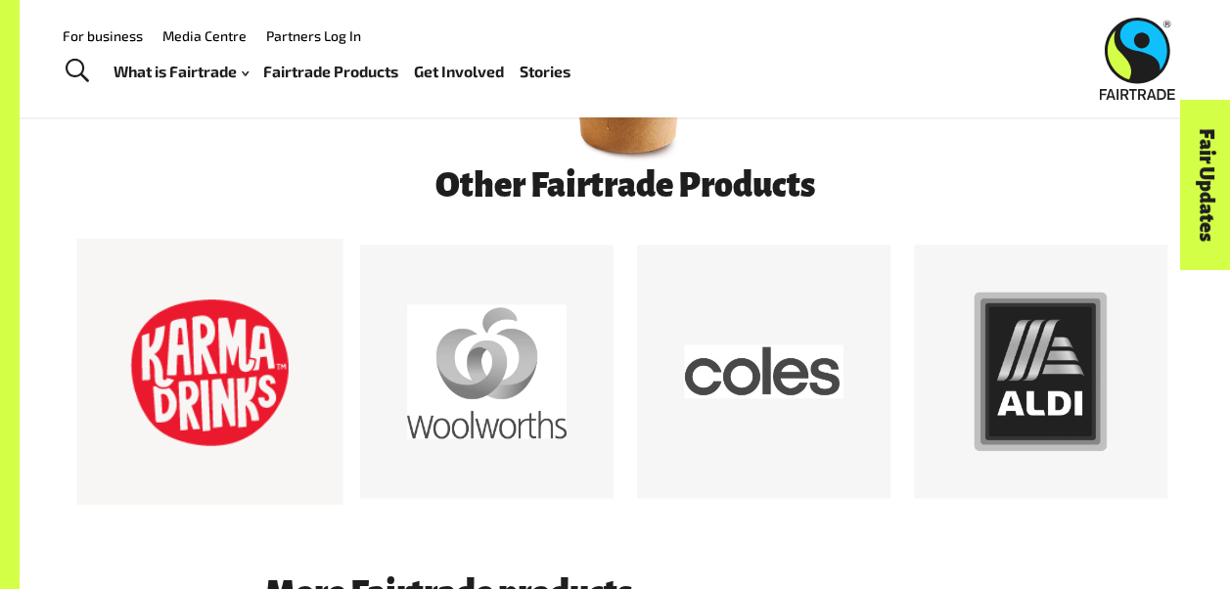
click at [231, 356] on div at bounding box center [210, 373] width 160 height 160
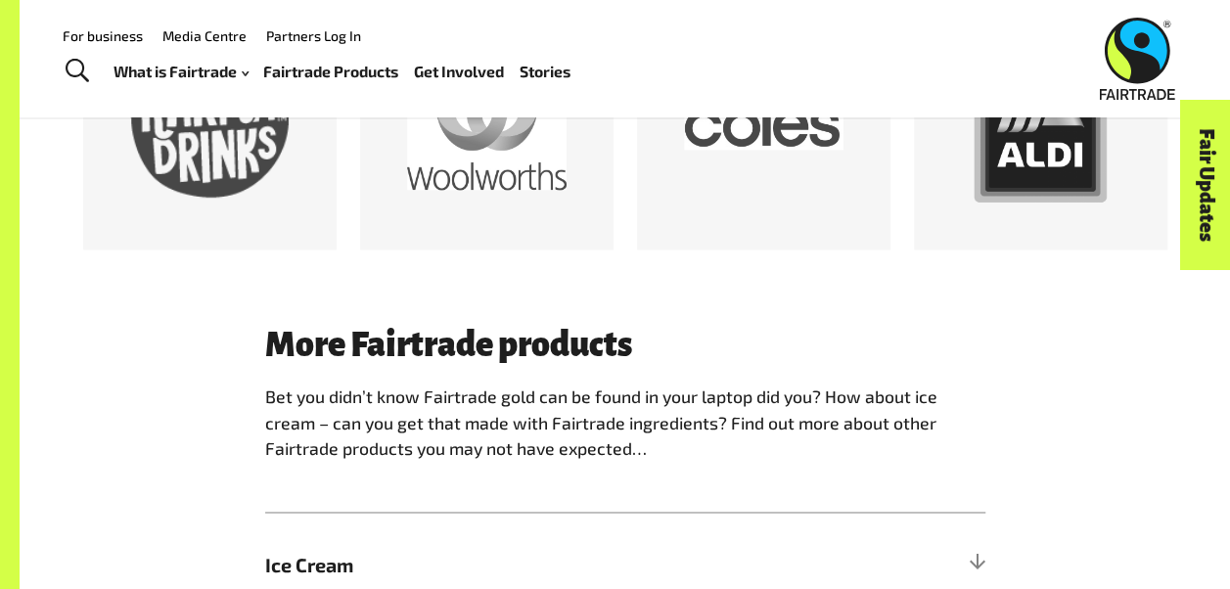
scroll to position [1077, 0]
